Goal: Complete application form

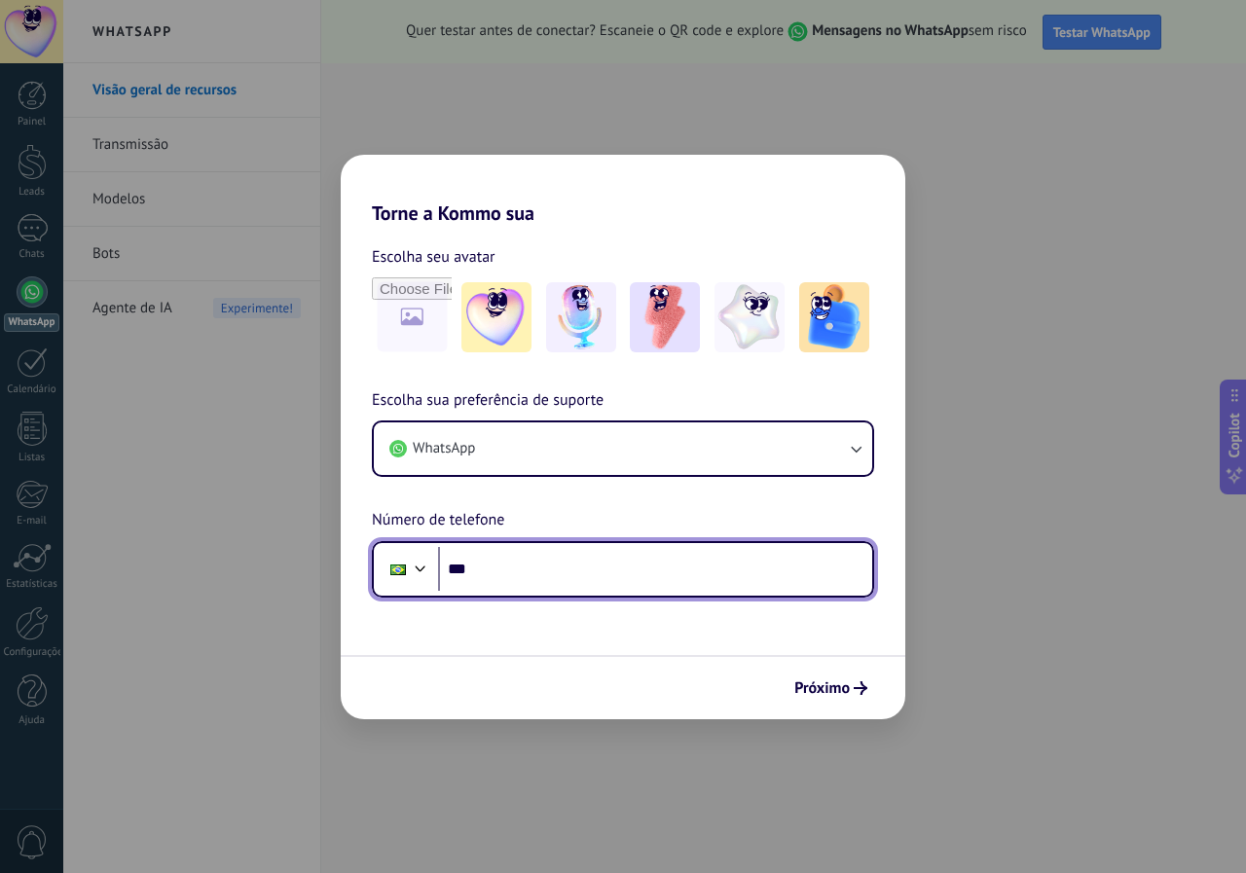
click at [696, 566] on input "***" at bounding box center [655, 569] width 434 height 45
type input "**********"
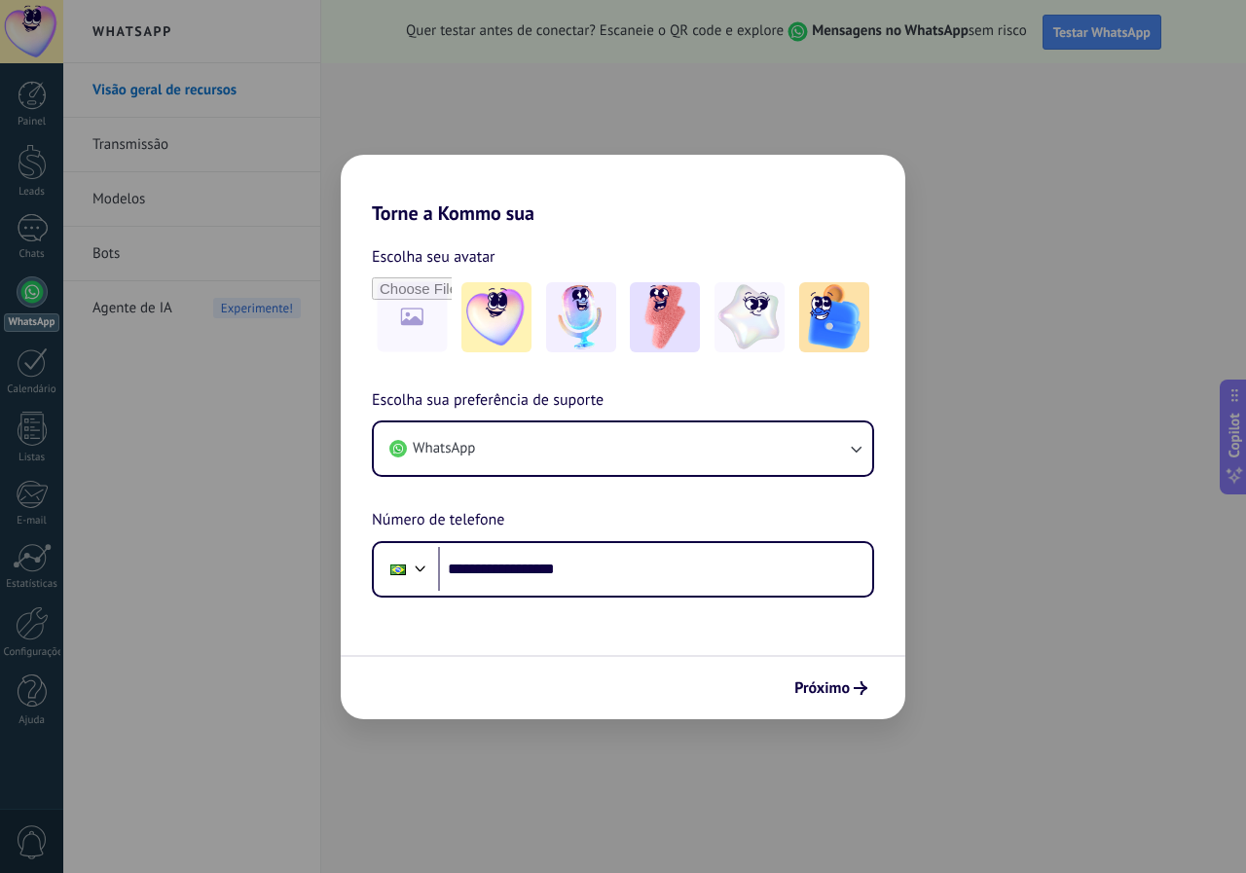
click at [842, 699] on button "Próximo" at bounding box center [830, 688] width 91 height 33
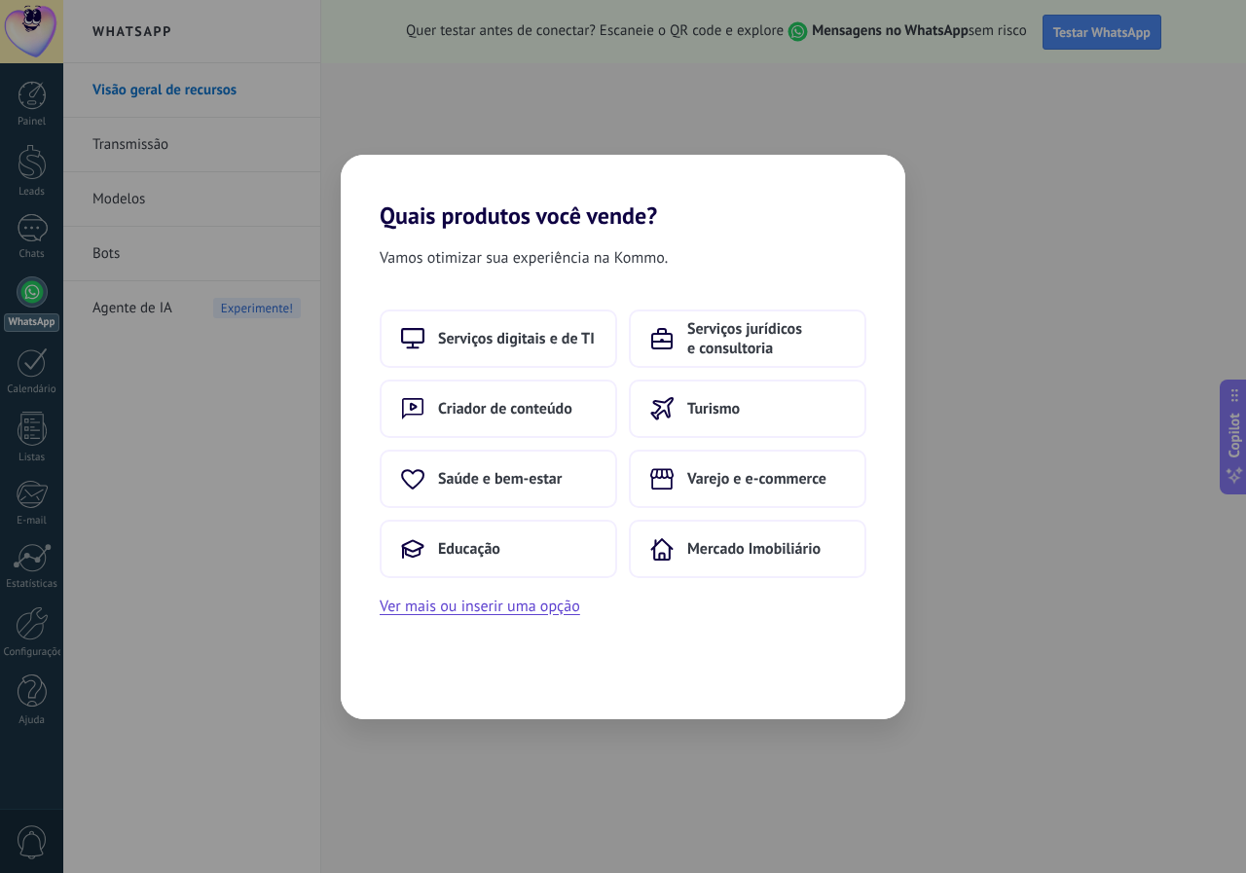
click at [1046, 456] on div "Quais produtos você vende? Vamos otimizar sua experiência na Kommo. Serviços di…" at bounding box center [623, 436] width 1246 height 873
drag, startPoint x: 520, startPoint y: 514, endPoint x: 569, endPoint y: 328, distance: 192.4
click at [567, 329] on div "Serviços digitais e de TI Serviços jurídicos e consultoria Criador de conteúdo …" at bounding box center [623, 444] width 487 height 269
click at [226, 622] on div "Quais produtos você vende? Vamos otimizar sua experiência na Kommo. Serviços di…" at bounding box center [623, 436] width 1246 height 873
click at [690, 57] on div "Quais produtos você vende? Vamos otimizar sua experiência na Kommo. Serviços di…" at bounding box center [623, 436] width 1246 height 873
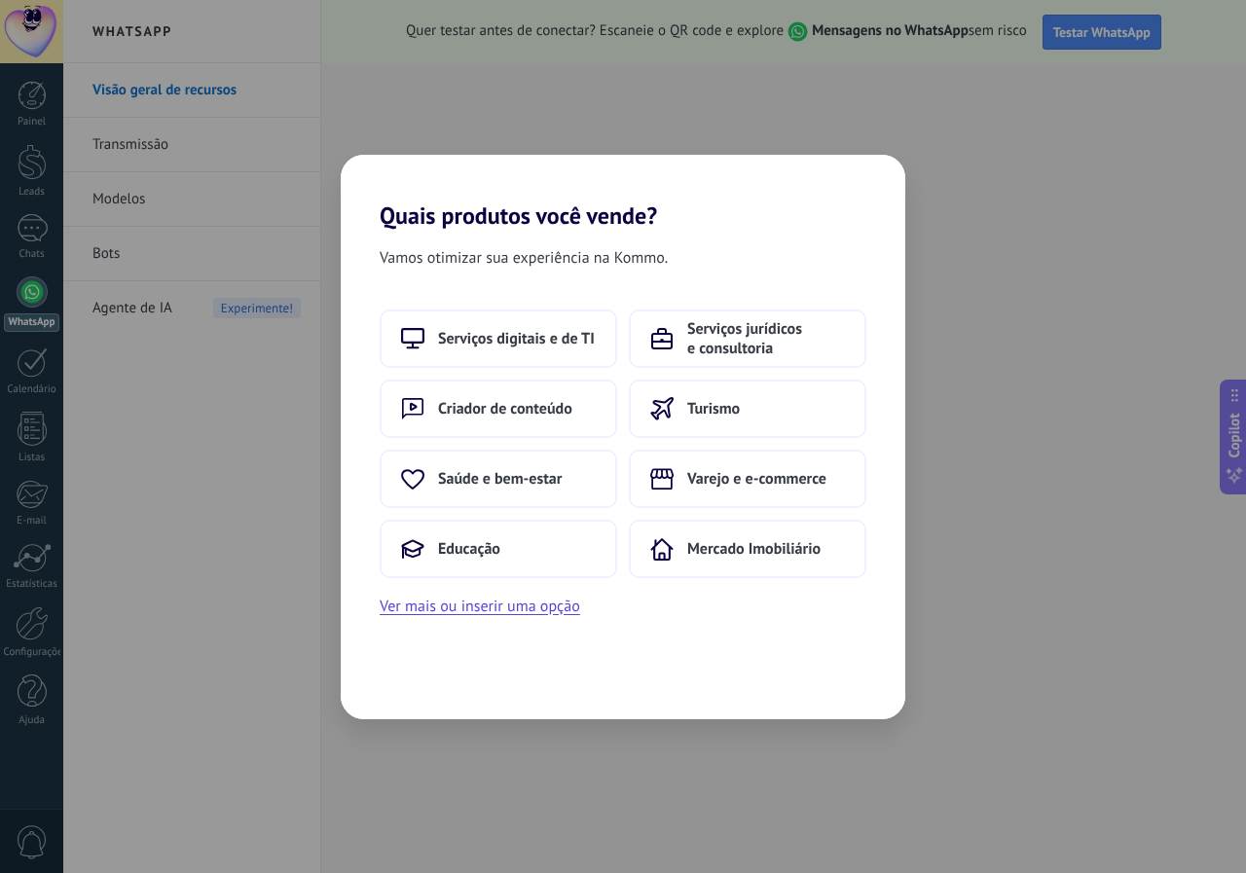
click at [687, 78] on div "Quais produtos você vende? Vamos otimizar sua experiência na Kommo. Serviços di…" at bounding box center [623, 436] width 1246 height 873
click at [689, 81] on div "Quais produtos você vende? Vamos otimizar sua experiência na Kommo. Serviços di…" at bounding box center [623, 436] width 1246 height 873
drag, startPoint x: 689, startPoint y: 81, endPoint x: 707, endPoint y: 35, distance: 49.0
click at [692, 78] on div "Quais produtos você vende? Vamos otimizar sua experiência na Kommo. Serviços di…" at bounding box center [623, 436] width 1246 height 873
